Goal: Check status: Check status

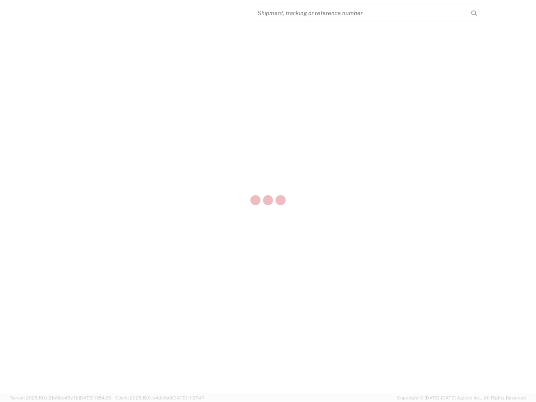
select select "US"
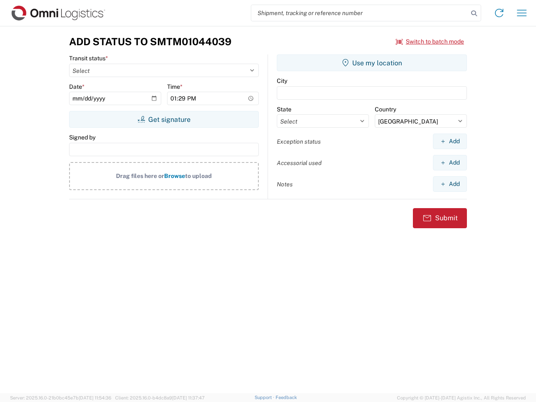
click at [360, 13] on input "search" at bounding box center [359, 13] width 217 height 16
click at [474, 13] on icon at bounding box center [474, 14] width 12 height 12
click at [499, 13] on icon at bounding box center [498, 12] width 13 height 13
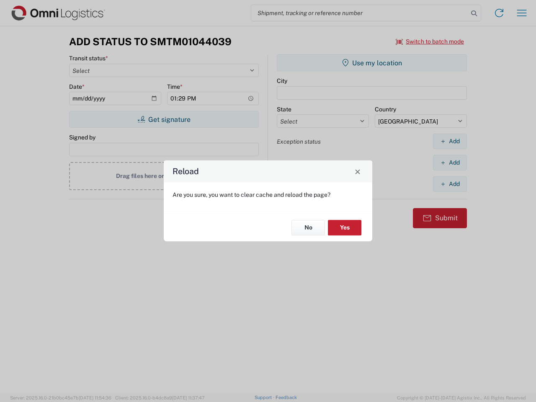
click at [430, 41] on div "Reload Are you sure, you want to clear cache and reload the page? No Yes" at bounding box center [268, 201] width 536 height 402
click at [164, 119] on div "Reload Are you sure, you want to clear cache and reload the page? No Yes" at bounding box center [268, 201] width 536 height 402
click at [372, 63] on div "Reload Are you sure, you want to clear cache and reload the page? No Yes" at bounding box center [268, 201] width 536 height 402
click at [450, 141] on div "Reload Are you sure, you want to clear cache and reload the page? No Yes" at bounding box center [268, 201] width 536 height 402
click at [450, 162] on div "Reload Are you sure, you want to clear cache and reload the page? No Yes" at bounding box center [268, 201] width 536 height 402
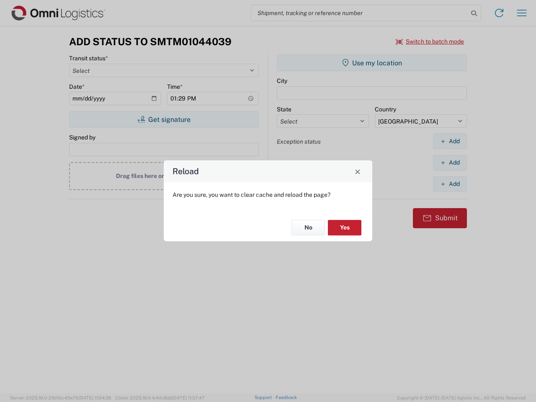
click at [450, 184] on div "Reload Are you sure, you want to clear cache and reload the page? No Yes" at bounding box center [268, 201] width 536 height 402
